Goal: Obtain resource: Obtain resource

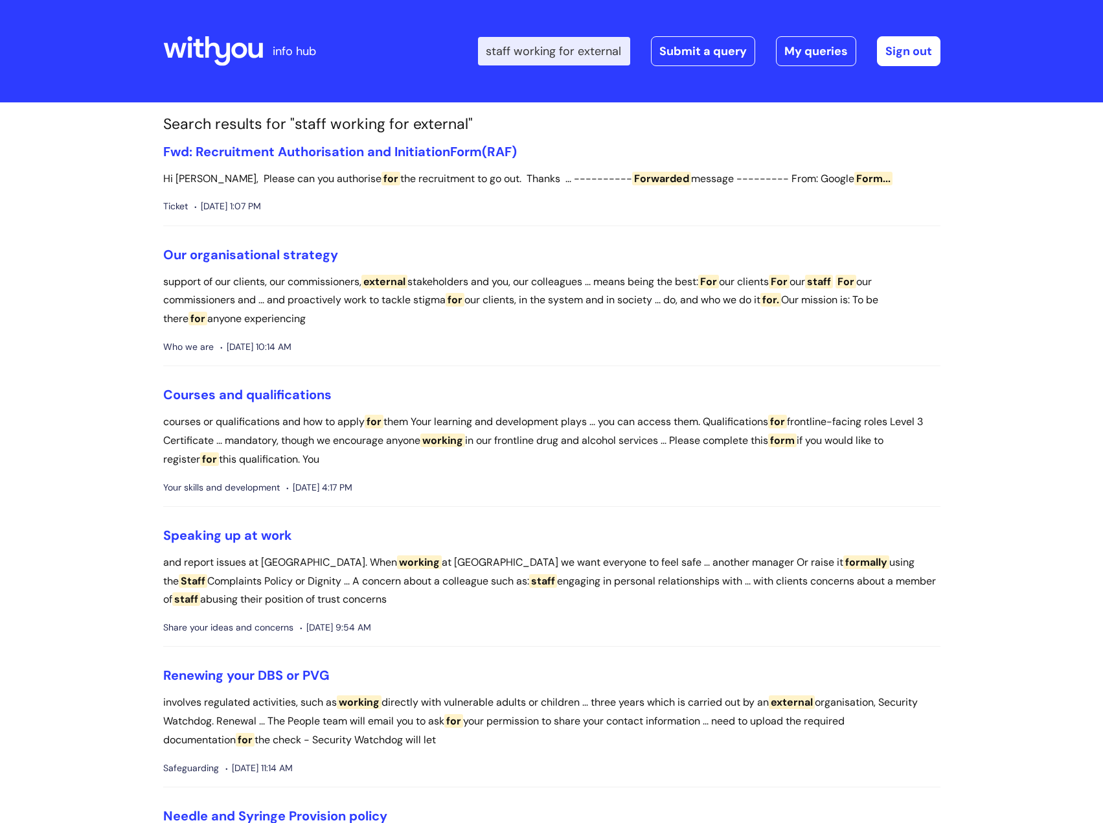
click at [532, 57] on input "staff working for external" at bounding box center [554, 51] width 152 height 29
drag, startPoint x: 496, startPoint y: 53, endPoint x: 749, endPoint y: 25, distance: 254.8
click at [749, 25] on div "Enter your search term here... staff working for external Search Submit a query…" at bounding box center [648, 51] width 584 height 76
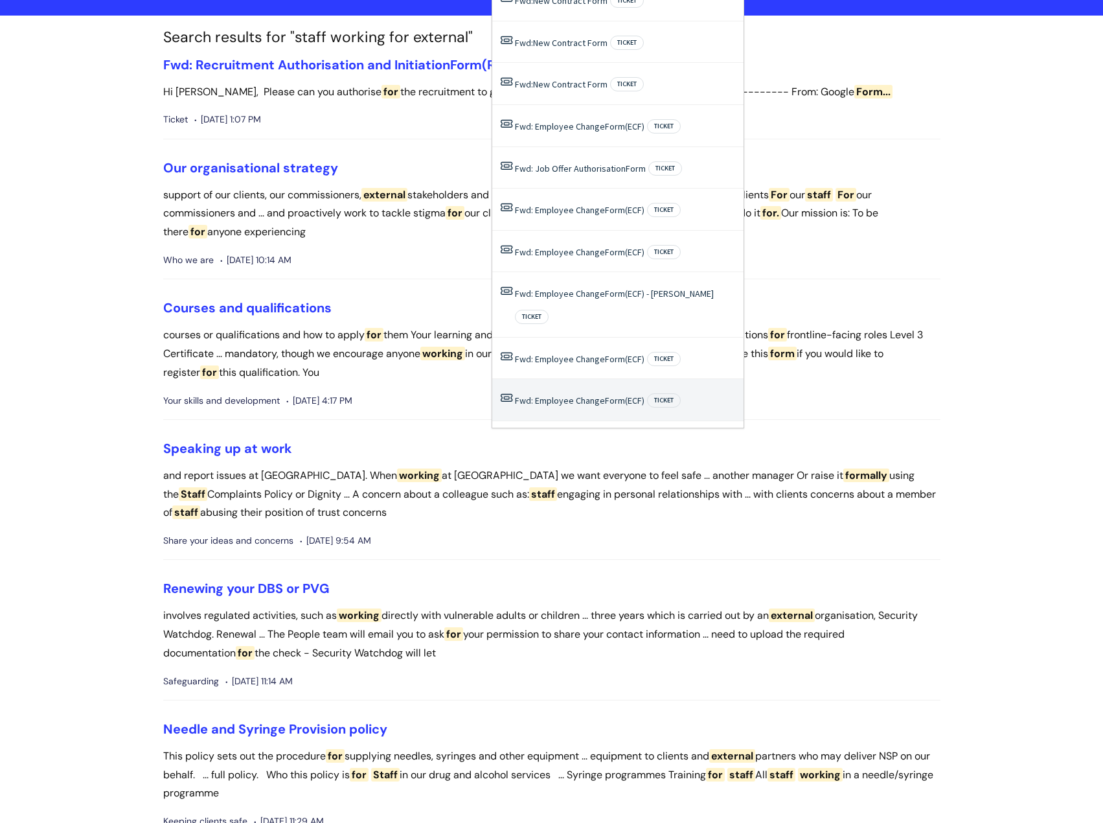
scroll to position [0, 0]
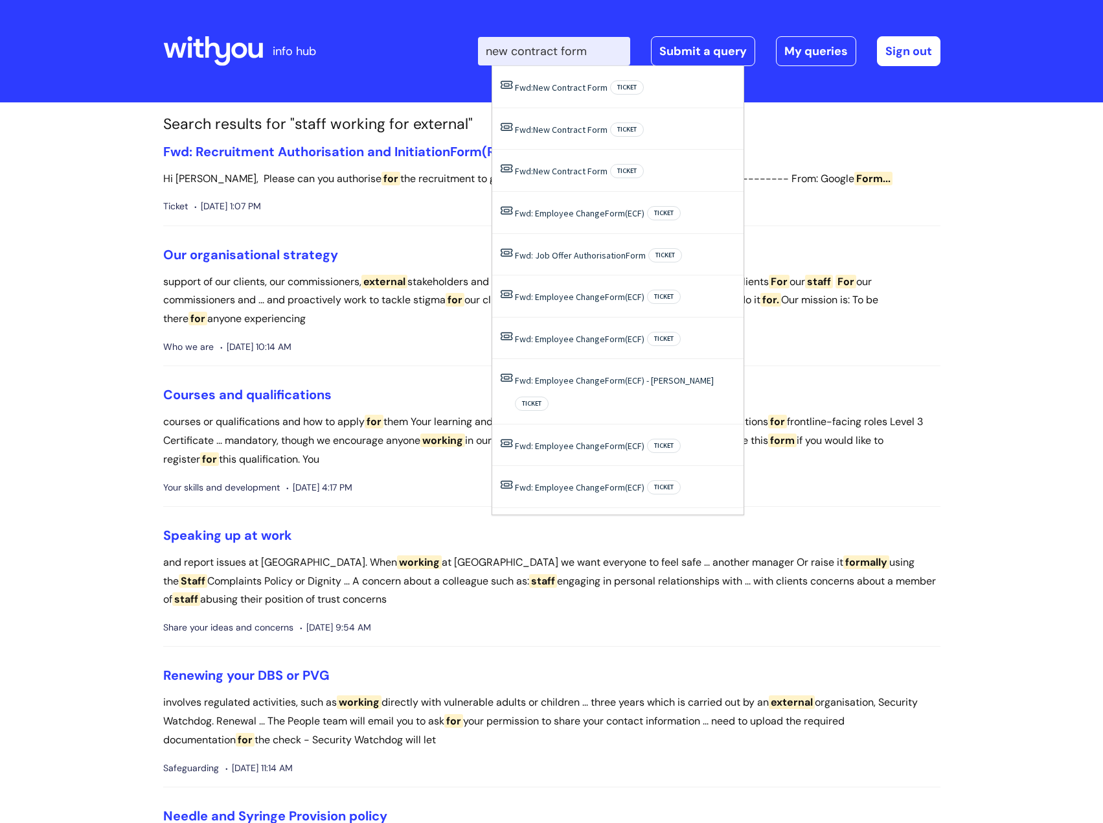
type input "new contract form"
click at [343, 76] on div "info hub" at bounding box center [259, 51] width 193 height 76
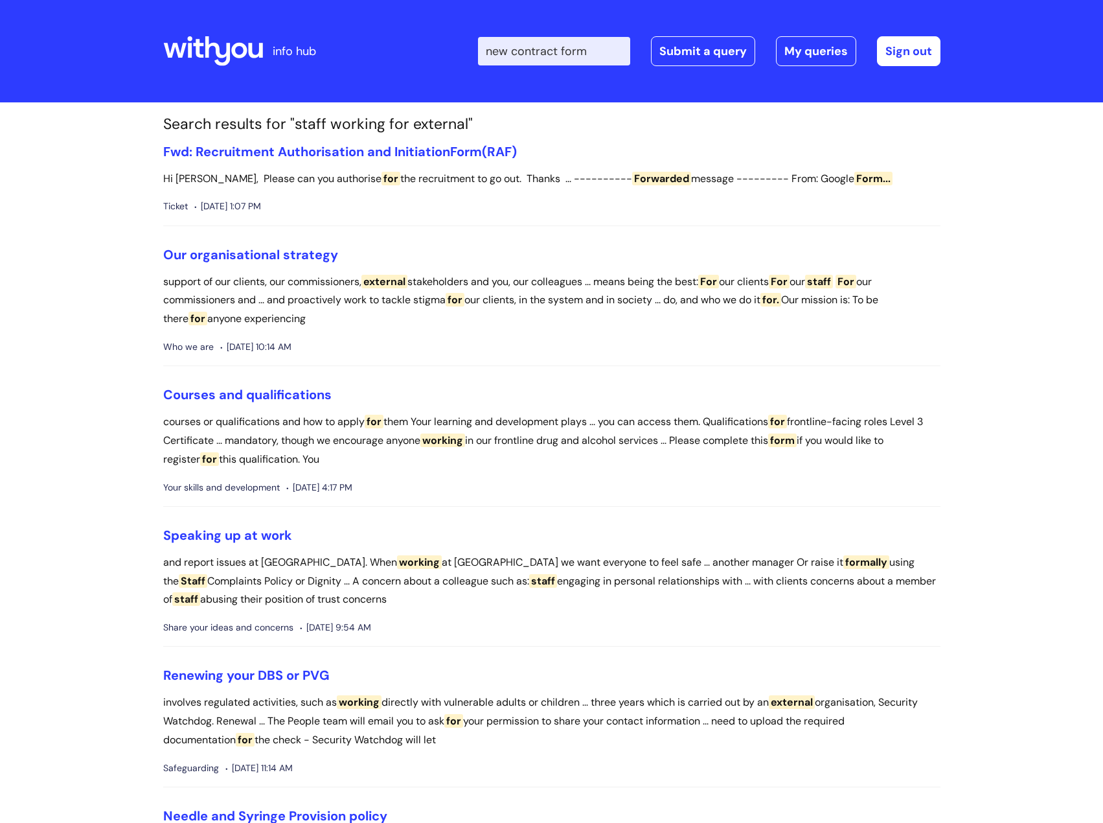
drag, startPoint x: 609, startPoint y: 54, endPoint x: 365, endPoint y: 71, distance: 244.8
click at [365, 71] on div "Enter your search term here... new contract form Search Submit a query My queri…" at bounding box center [648, 51] width 584 height 76
click at [224, 47] on icon at bounding box center [213, 51] width 100 height 31
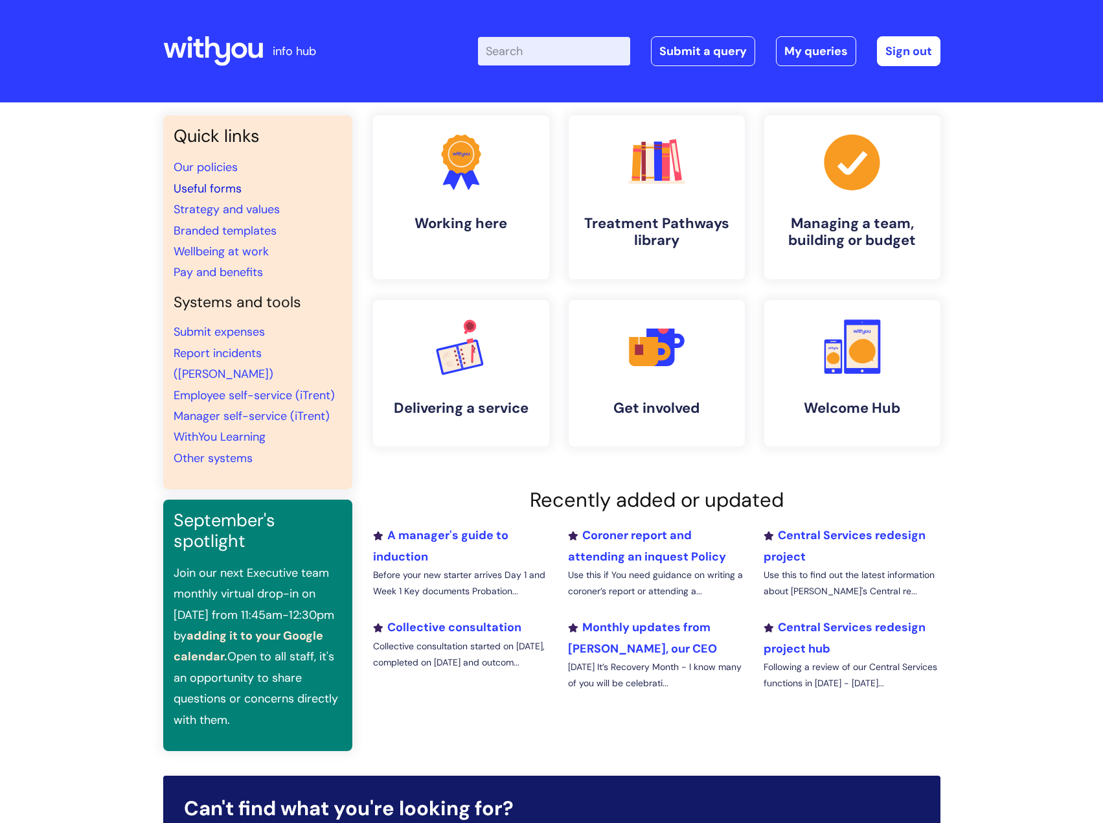
click at [196, 191] on link "Useful forms" at bounding box center [208, 189] width 68 height 16
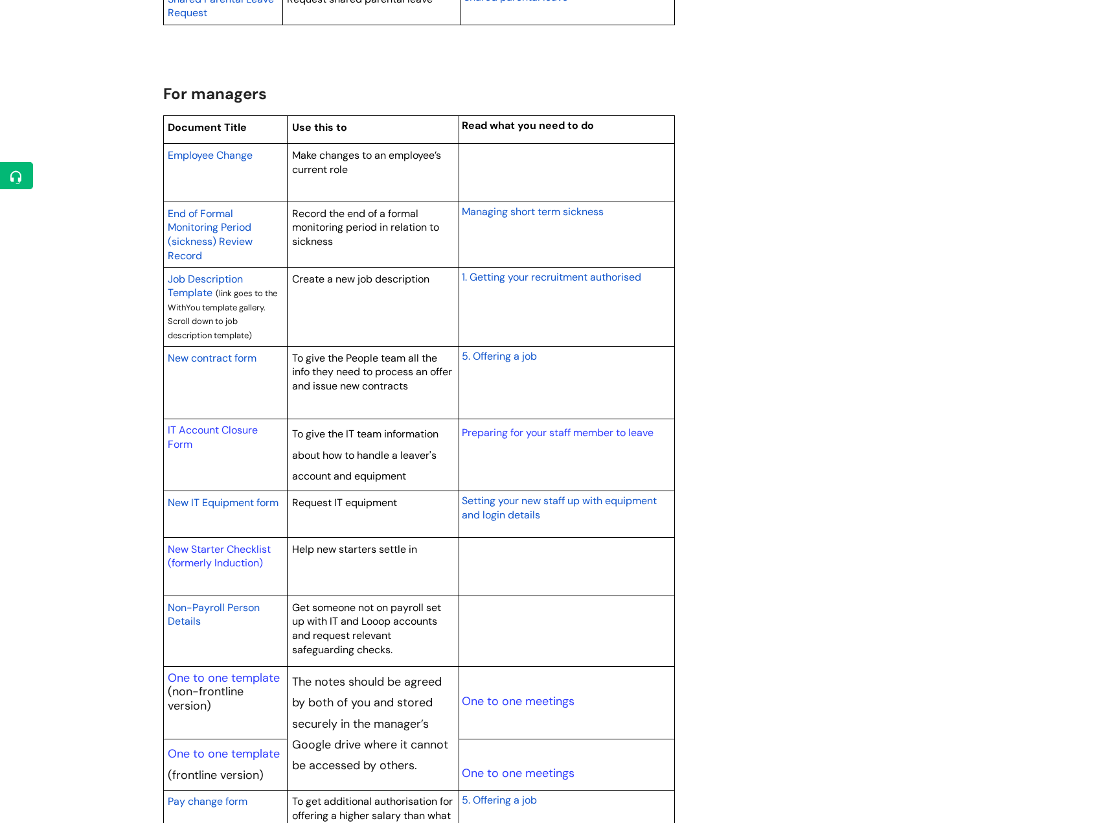
scroll to position [1036, 0]
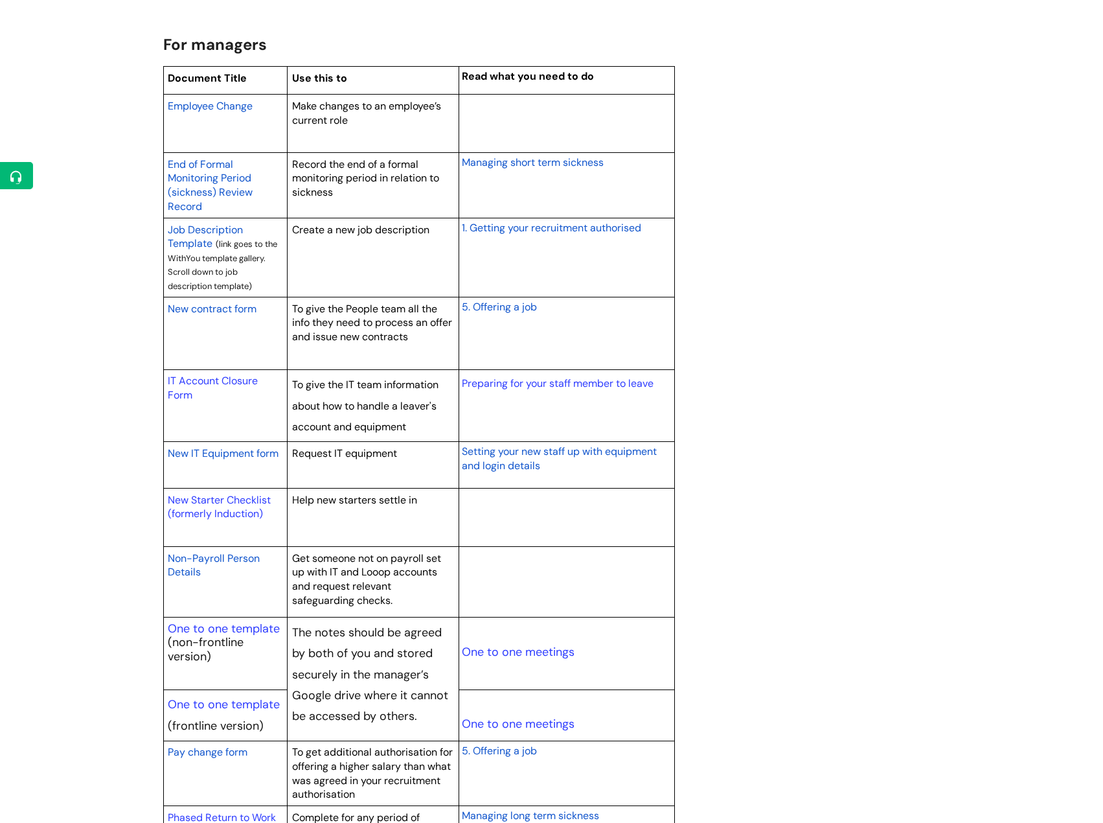
click at [225, 307] on span "New contract form" at bounding box center [212, 309] width 89 height 14
